Goal: Task Accomplishment & Management: Manage account settings

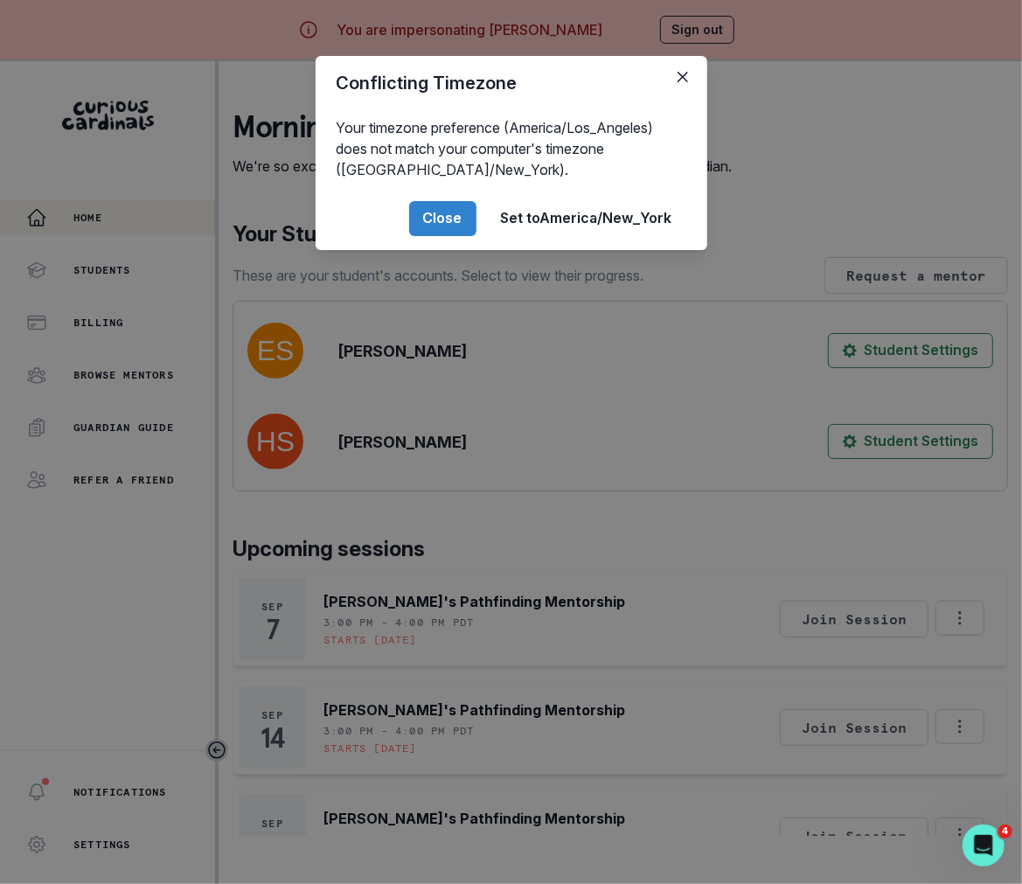
click at [803, 511] on div "Conflicting Timezone Your timezone preference (America/Los_Angeles) does not ma…" at bounding box center [511, 442] width 1022 height 884
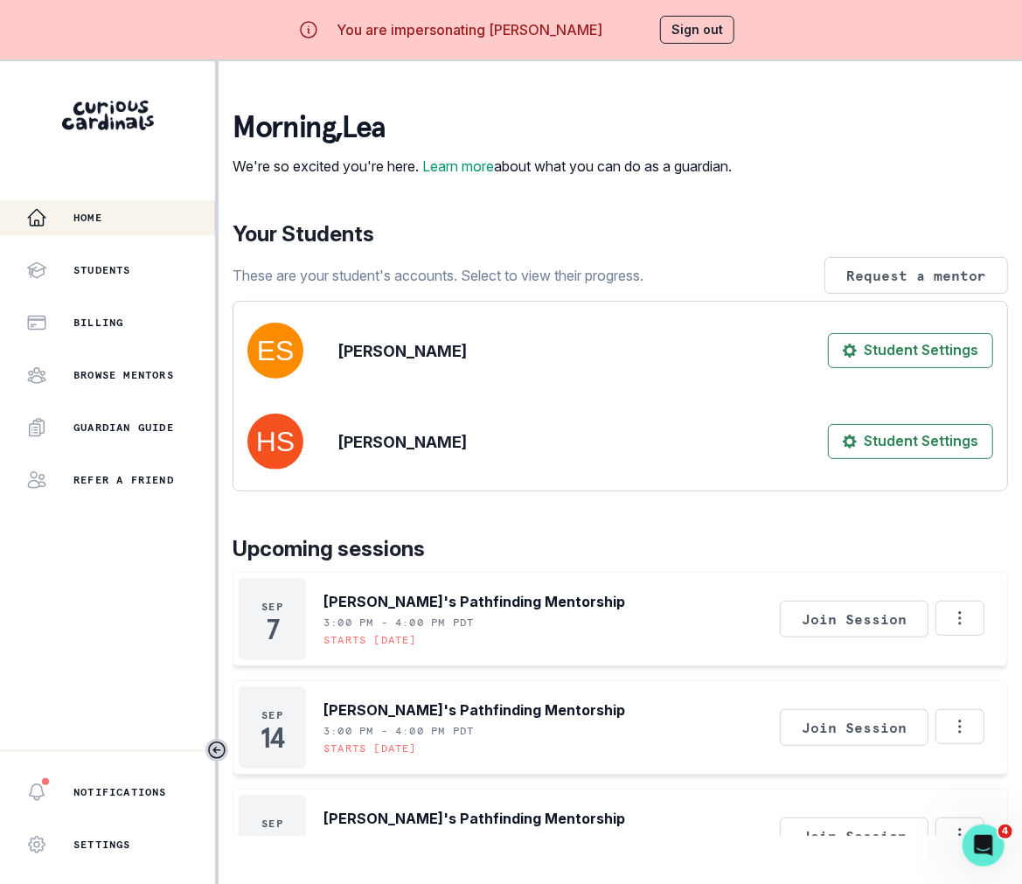
click at [803, 511] on div "Conflicting Timezone Your timezone preference (America/Los_Angeles) does not ma…" at bounding box center [511, 442] width 1022 height 884
click at [700, 24] on button "Sign out" at bounding box center [697, 30] width 74 height 28
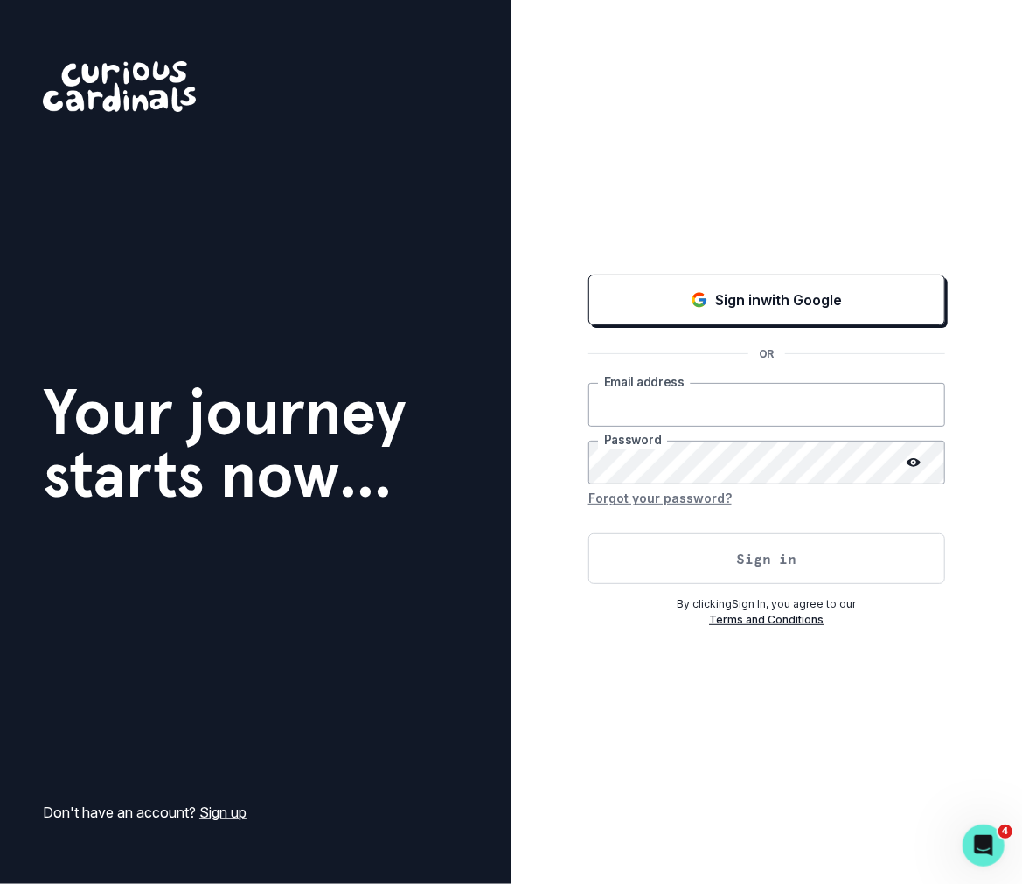
type input "[PERSON_NAME][EMAIL_ADDRESS][DOMAIN_NAME]"
click at [706, 567] on button "Sign in" at bounding box center [767, 558] width 357 height 51
